Goal: Task Accomplishment & Management: Use online tool/utility

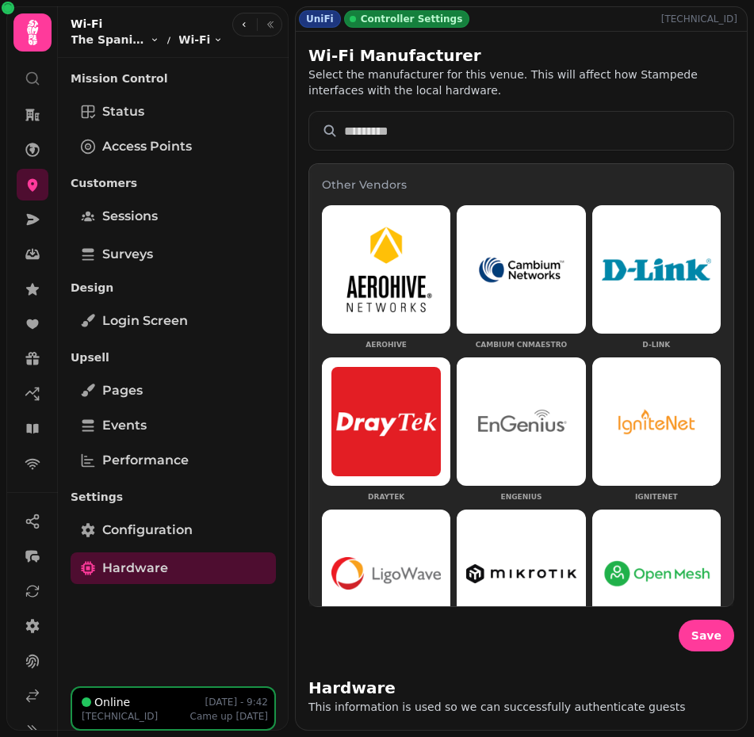
scroll to position [566, 0]
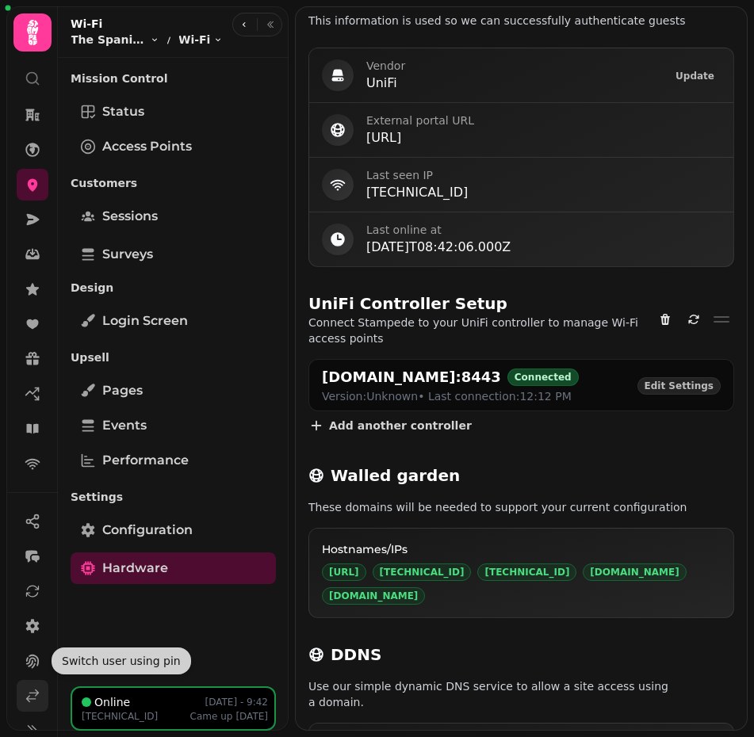
click at [27, 708] on link at bounding box center [33, 696] width 32 height 32
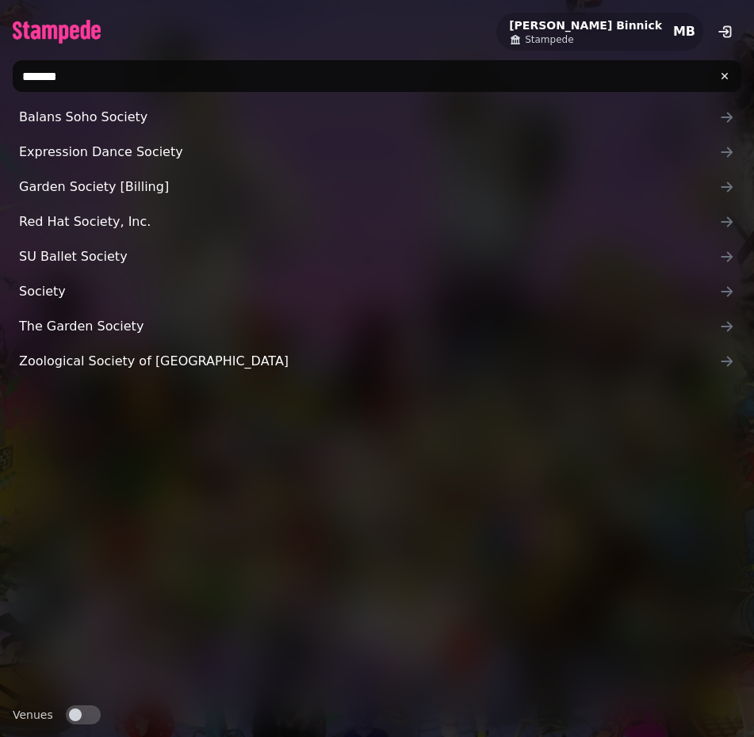
type input "*******"
click at [76, 720] on span "button" at bounding box center [75, 714] width 13 height 13
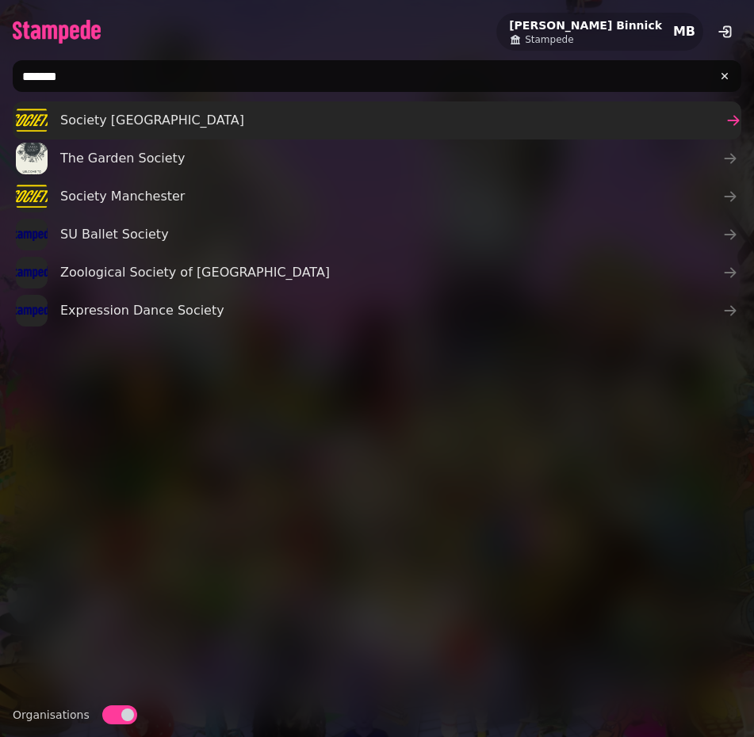
click at [112, 120] on span "Society [GEOGRAPHIC_DATA]" at bounding box center [152, 120] width 184 height 19
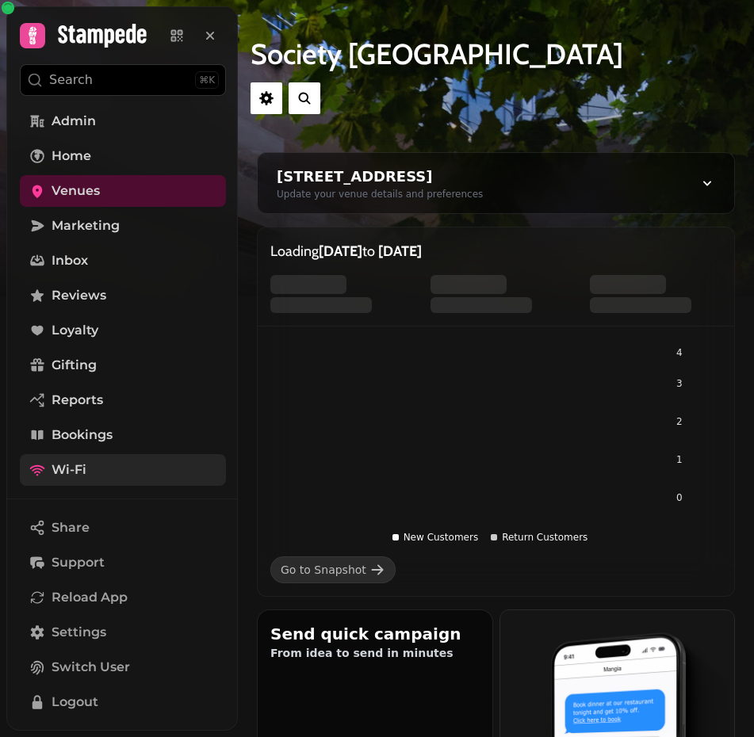
click at [120, 477] on link "Wi-Fi" at bounding box center [123, 470] width 206 height 32
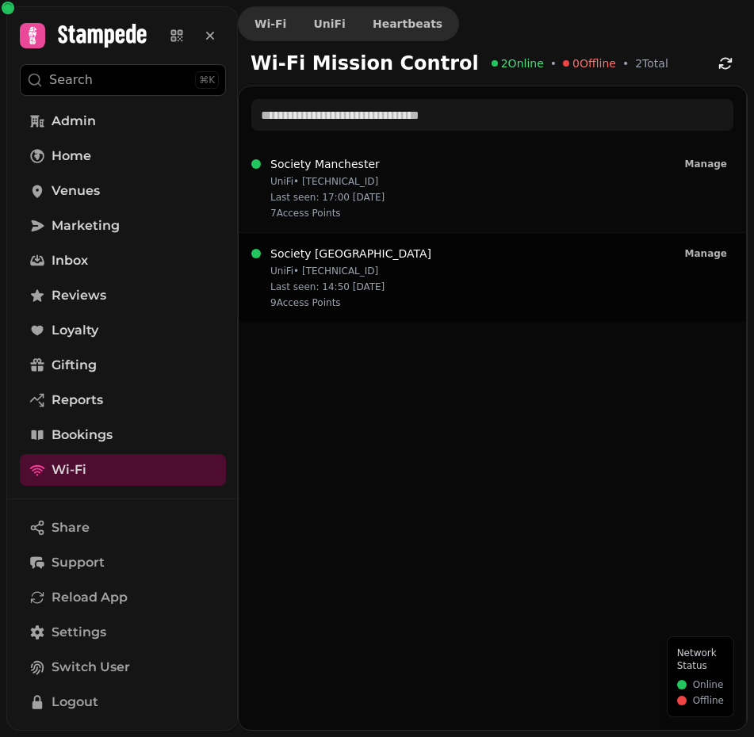
click at [319, 302] on p "9 Access Point s" at bounding box center [350, 302] width 161 height 13
click at [430, 303] on div "Society Birmingham UniFi • [TECHNICAL_ID] Last seen: 14:50 [DATE] 9 Access [GEO…" at bounding box center [492, 277] width 482 height 63
click at [709, 258] on span "Manage" at bounding box center [706, 254] width 42 height 10
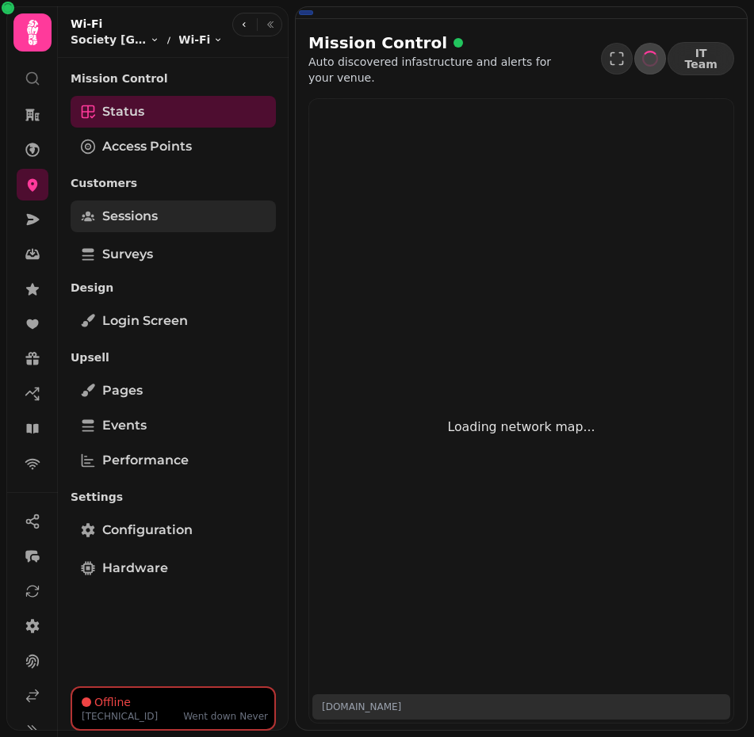
click at [156, 216] on span "Sessions" at bounding box center [129, 216] width 55 height 19
select select "**"
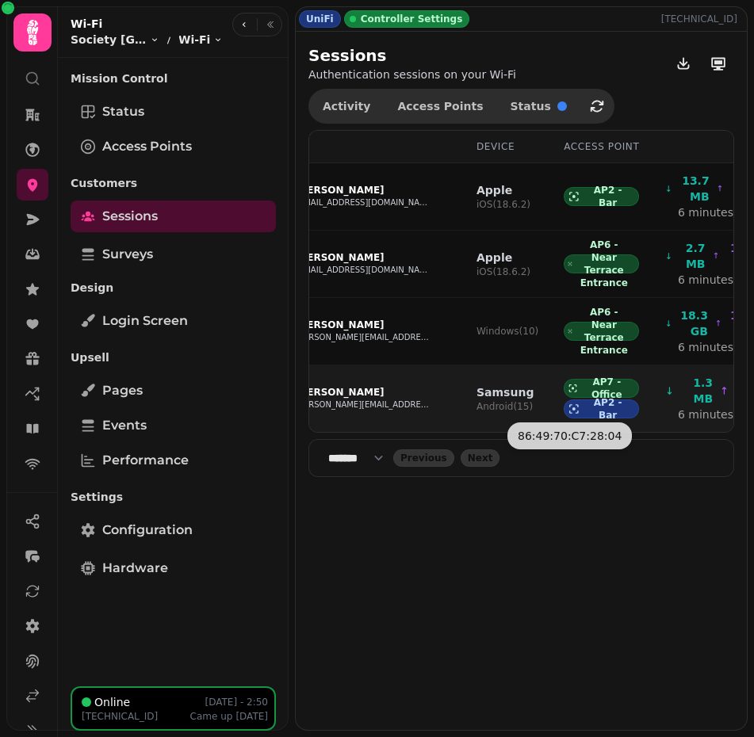
scroll to position [0, 91]
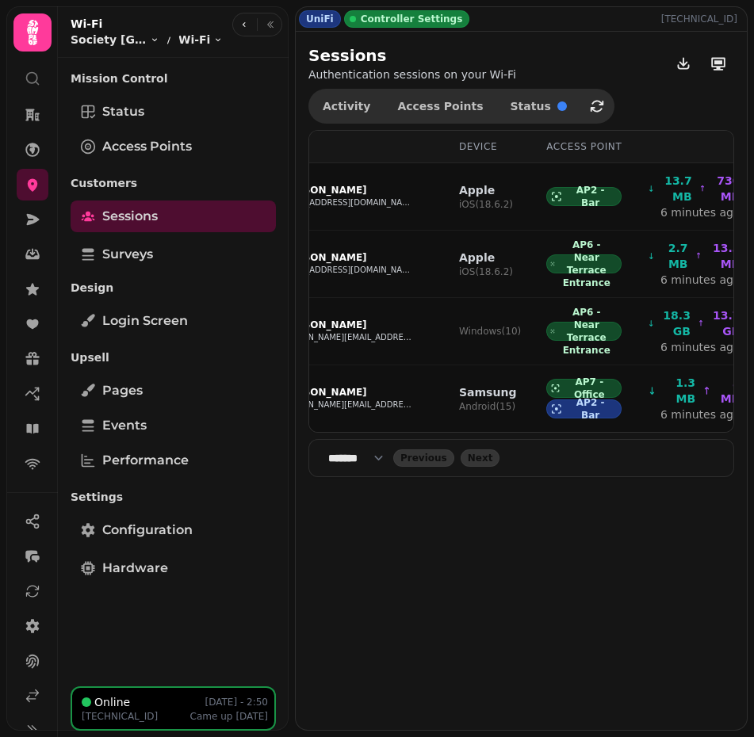
click at [620, 563] on div "UniFi Controller Settings [TECHNICAL_ID] Sessions Authentication sessions on yo…" at bounding box center [521, 368] width 452 height 724
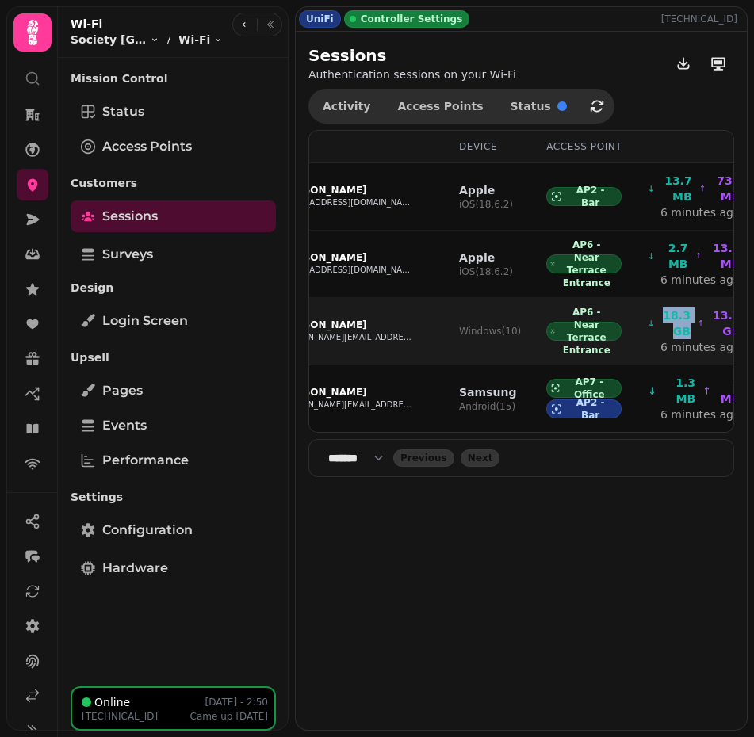
drag, startPoint x: 653, startPoint y: 315, endPoint x: 678, endPoint y: 334, distance: 31.1
click at [678, 334] on div "18.3 GB 13.7 GB" at bounding box center [693, 323] width 93 height 32
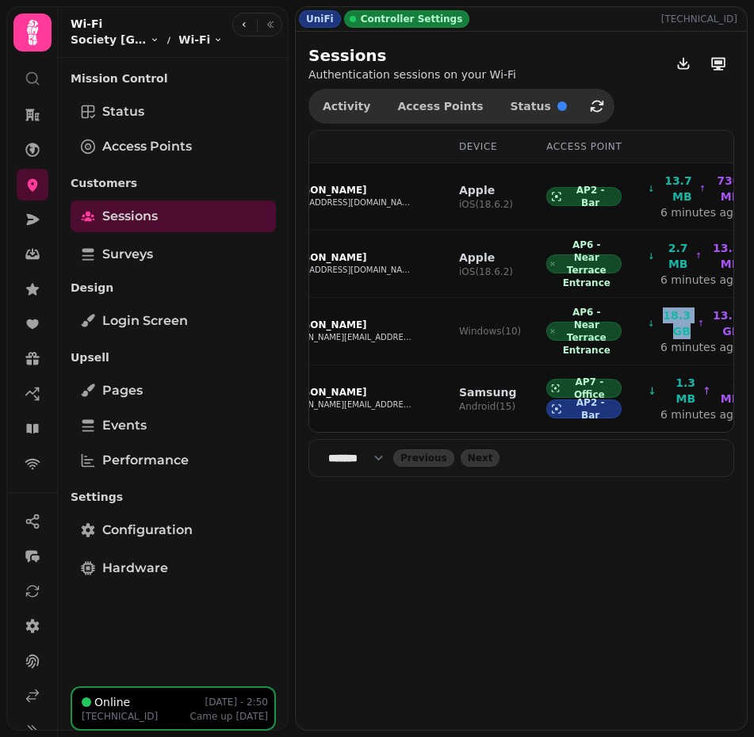
click at [664, 532] on div "UniFi Controller Settings [TECHNICAL_ID] Sessions Authentication sessions on yo…" at bounding box center [521, 368] width 452 height 724
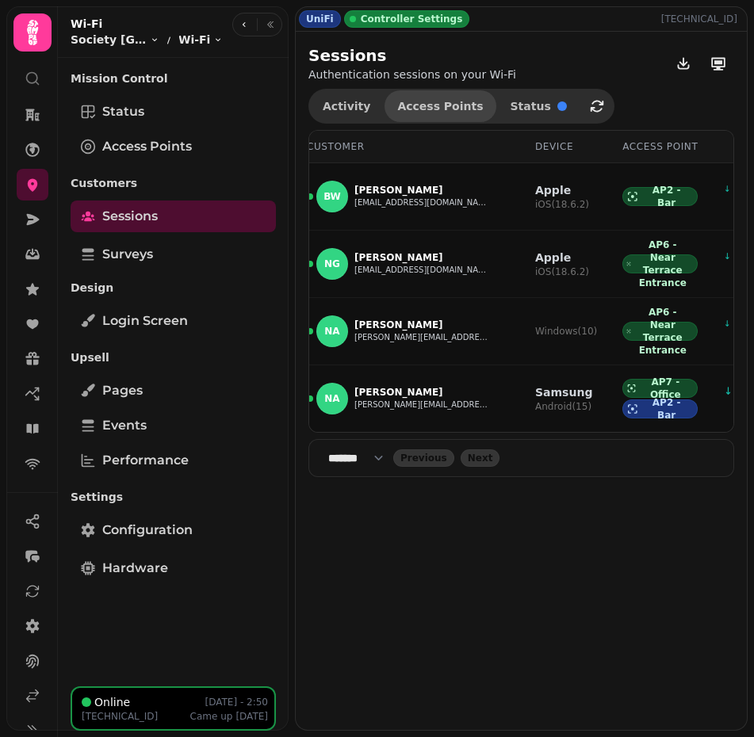
scroll to position [0, 0]
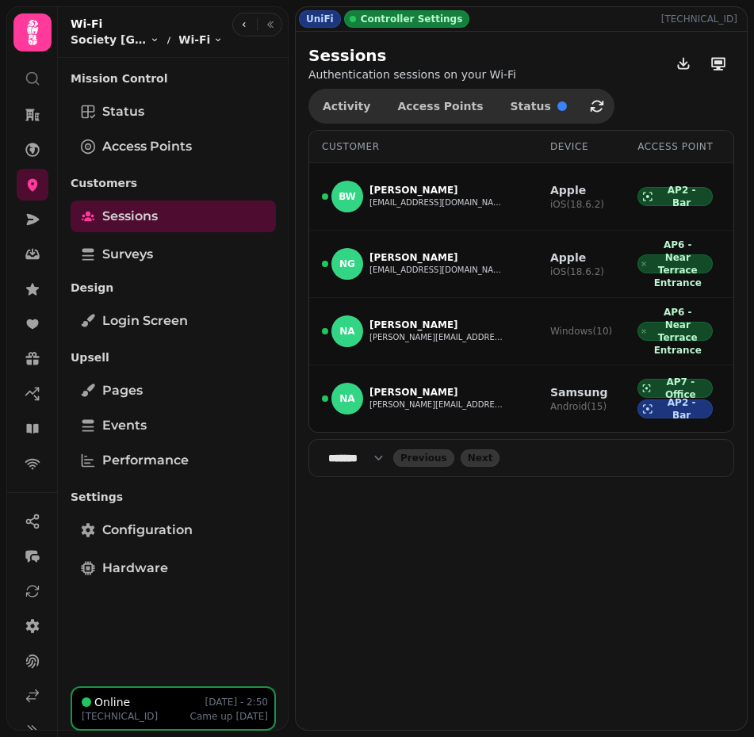
click at [594, 24] on div "UniFi Controller Settings [TECHNICAL_ID]" at bounding box center [521, 19] width 451 height 24
